Goal: Information Seeking & Learning: Learn about a topic

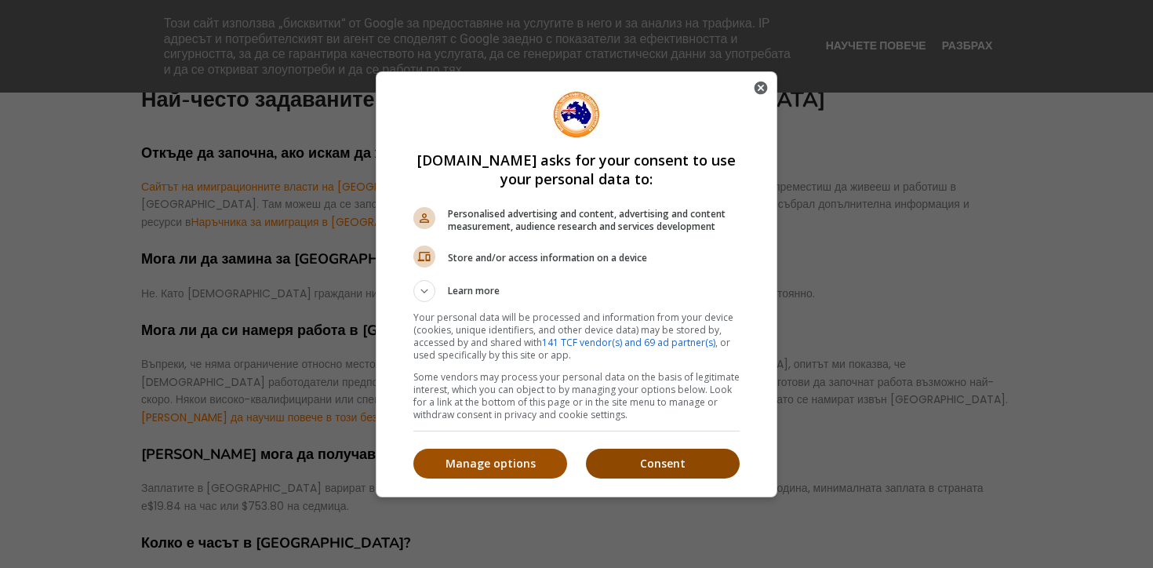
click at [657, 460] on p "Consent" at bounding box center [663, 464] width 154 height 16
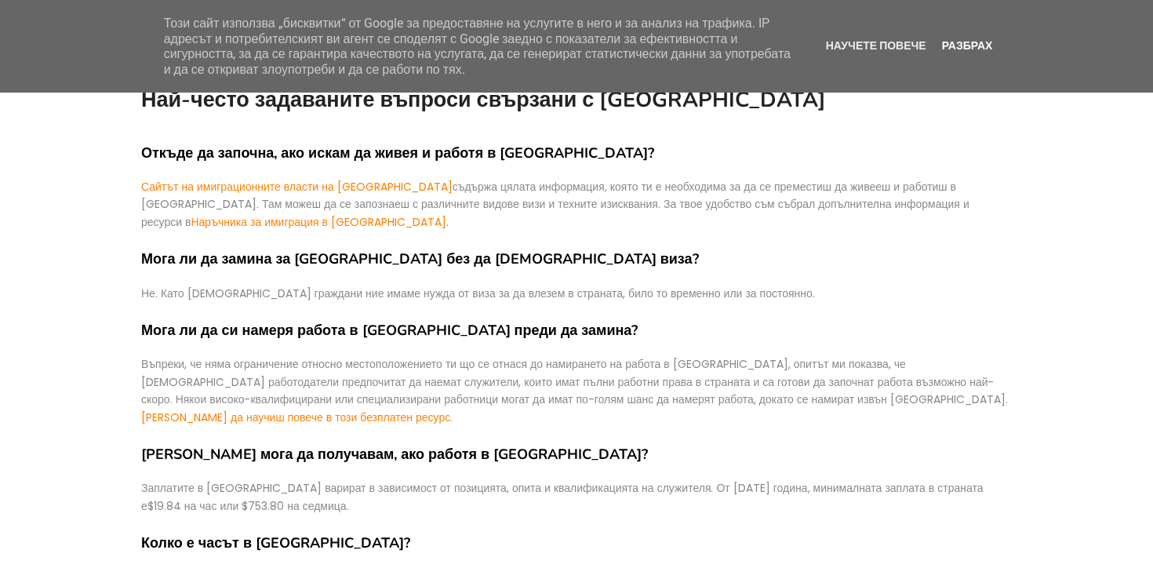
click at [970, 44] on link "Разбрах" at bounding box center [967, 45] width 60 height 13
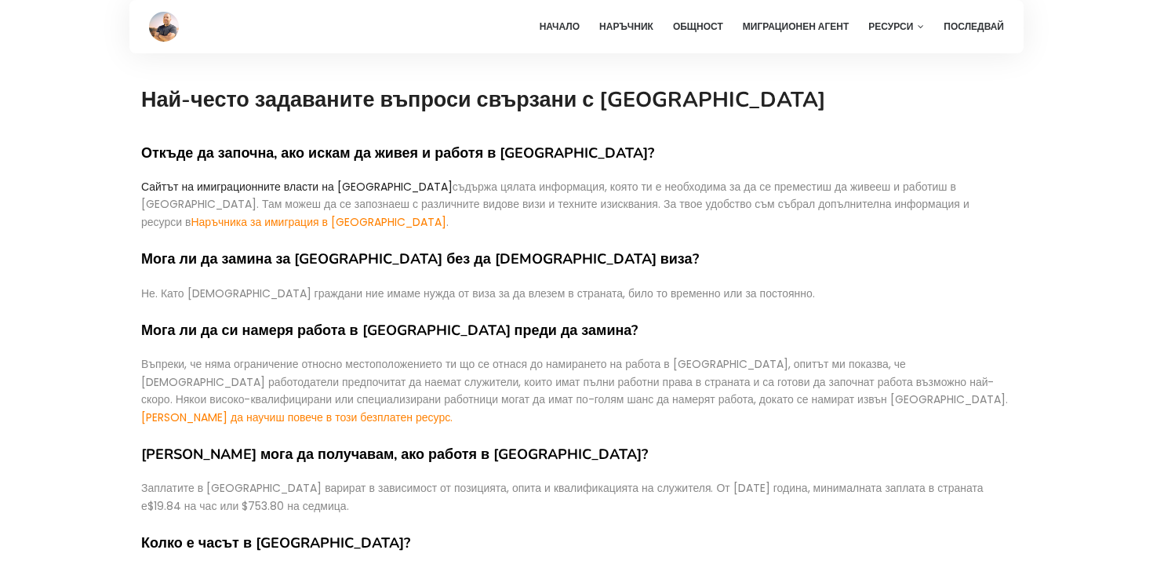
click at [352, 184] on link "Сайтът на имиграционните власти на Австралия" at bounding box center [296, 187] width 311 height 16
click at [446, 214] on link "Наръчника за имиграция в Австралия" at bounding box center [319, 222] width 256 height 16
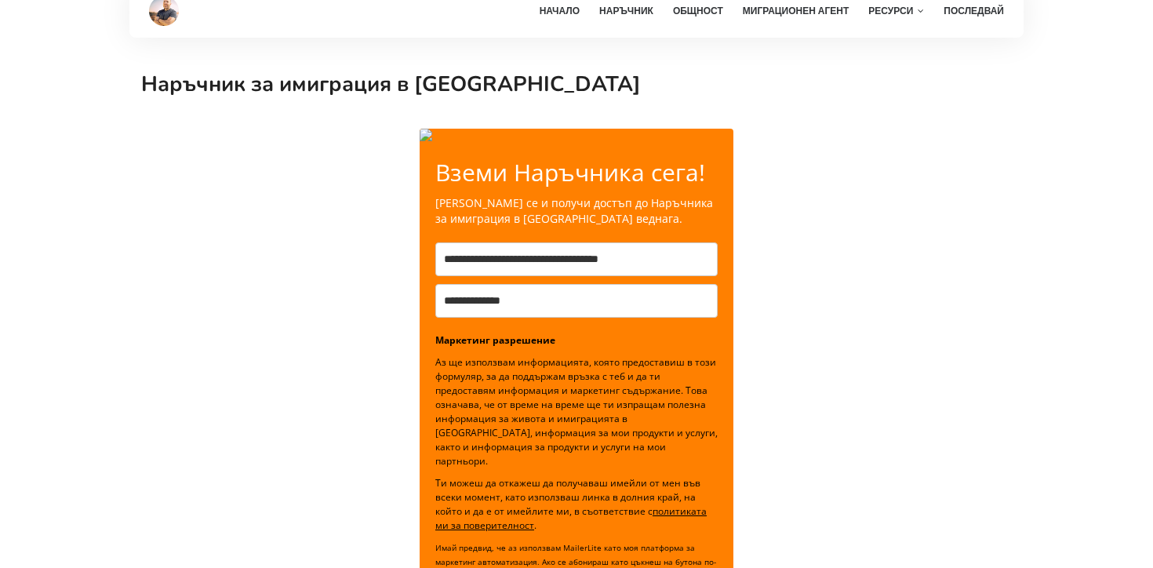
scroll to position [20, 0]
